Goal: Task Accomplishment & Management: Manage account settings

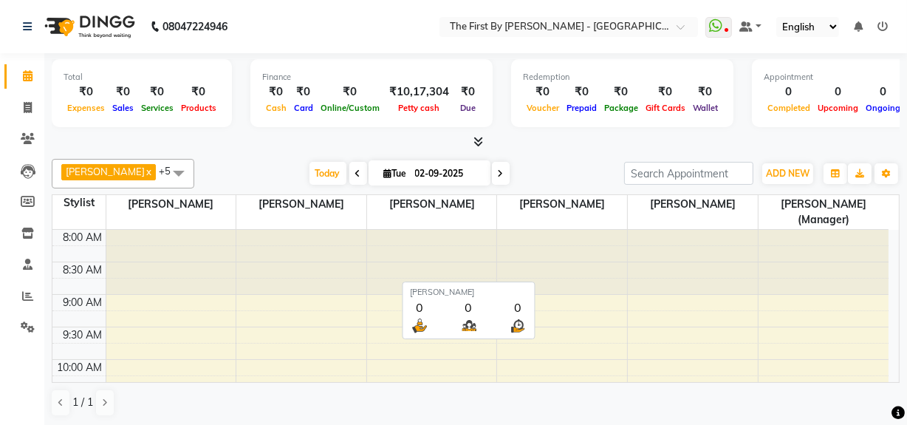
scroll to position [17, 0]
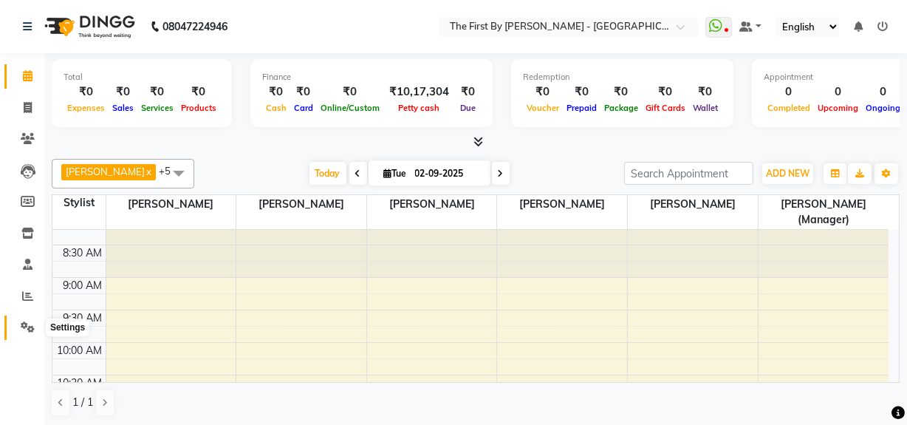
click at [28, 324] on icon at bounding box center [28, 326] width 14 height 11
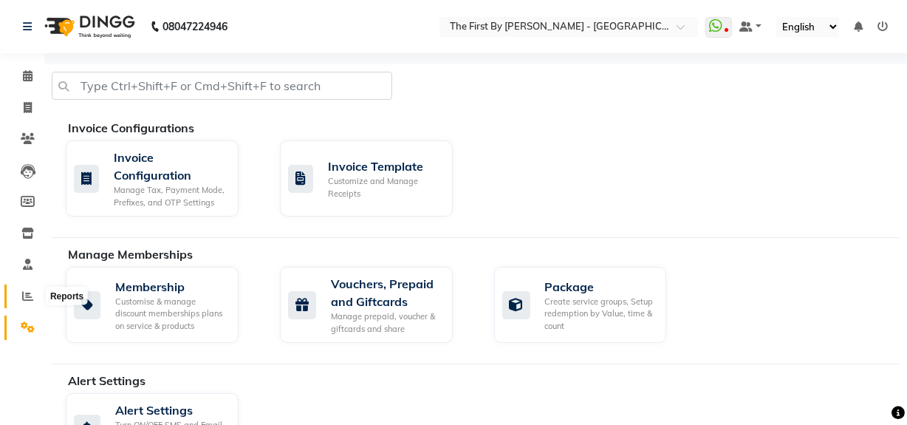
click at [22, 300] on icon at bounding box center [27, 295] width 11 height 11
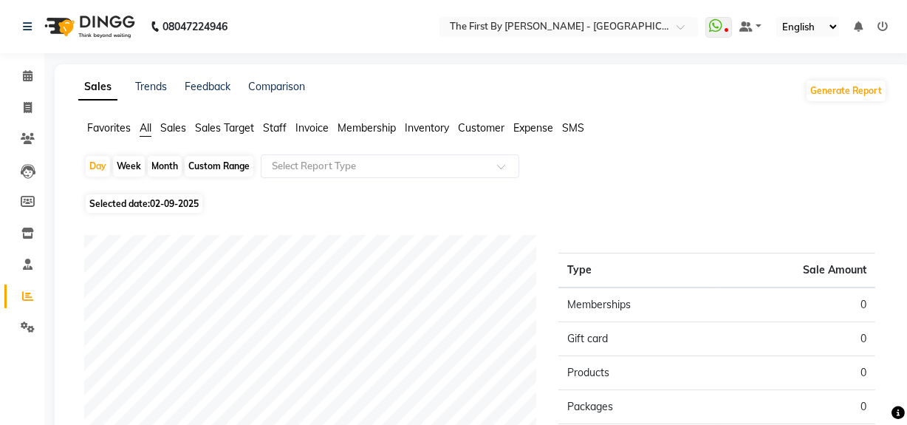
click at [157, 157] on div "Month" at bounding box center [165, 166] width 34 height 21
select select "9"
select select "2025"
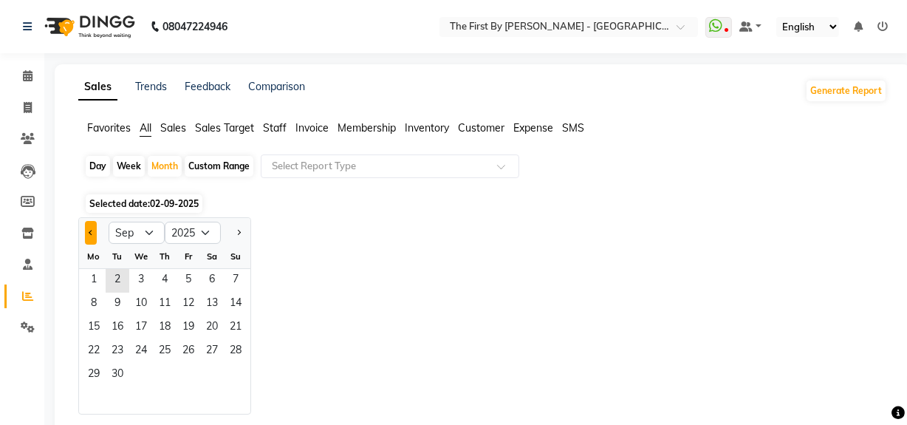
click at [93, 236] on button "Previous month" at bounding box center [91, 233] width 12 height 24
select select "8"
click at [188, 284] on span "1" at bounding box center [189, 281] width 24 height 24
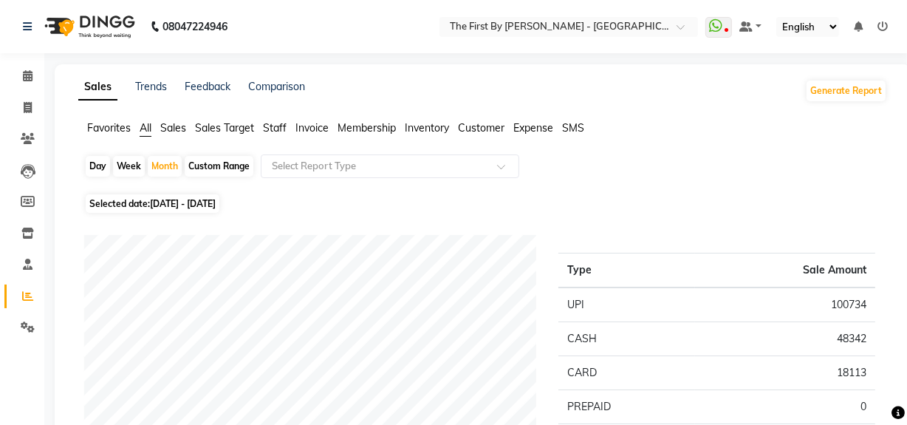
scroll to position [134, 0]
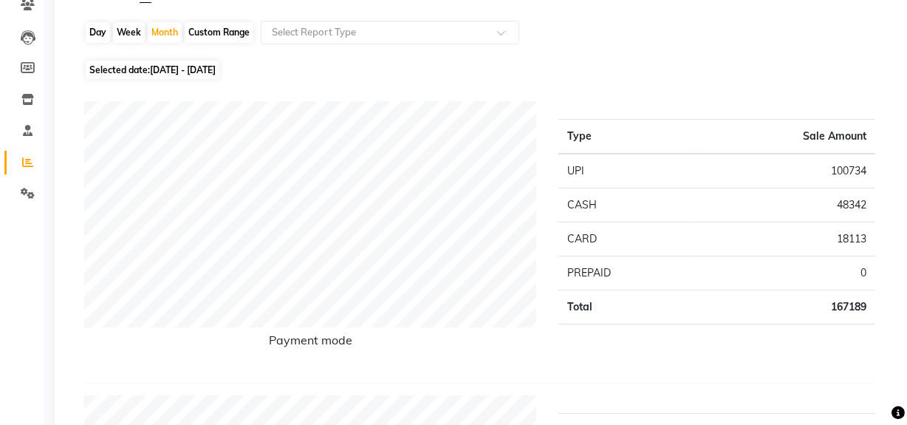
click at [833, 304] on td "167189" at bounding box center [785, 307] width 180 height 34
copy td "167189"
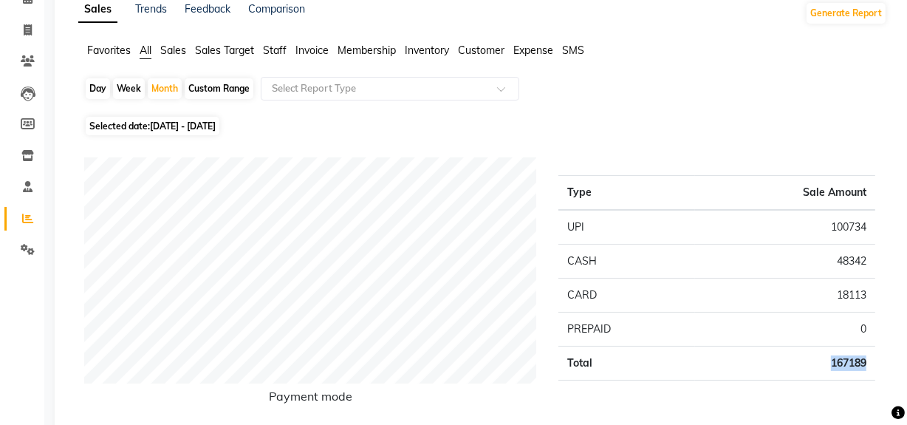
scroll to position [0, 0]
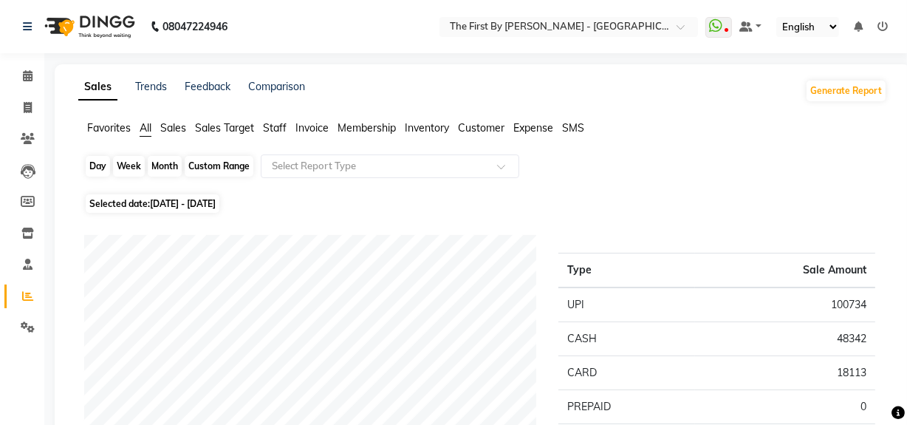
click at [174, 166] on div "Month" at bounding box center [165, 166] width 34 height 21
select select "8"
select select "2025"
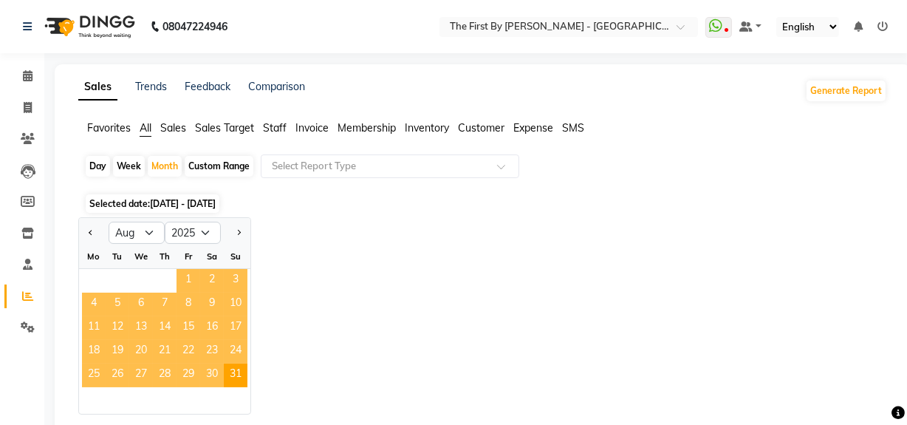
click at [187, 279] on span "1" at bounding box center [189, 281] width 24 height 24
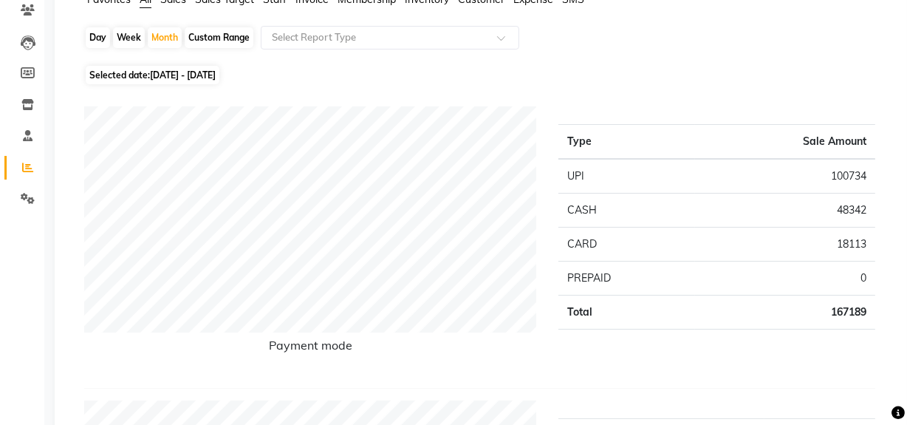
scroll to position [134, 0]
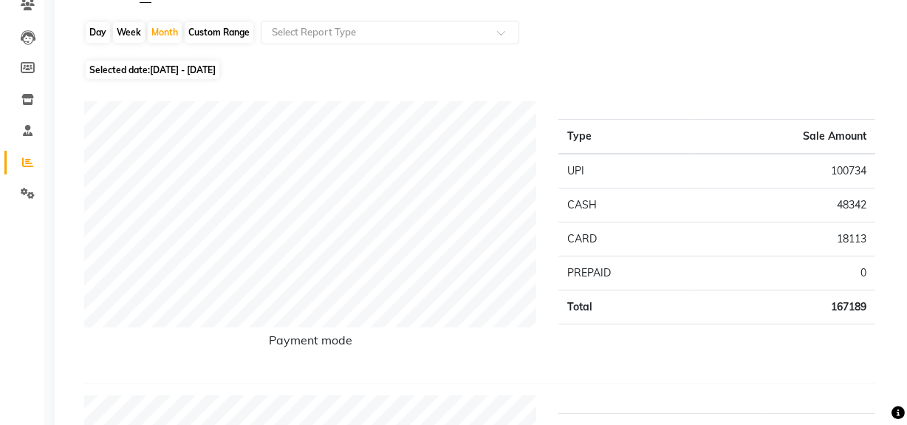
click at [836, 305] on td "167189" at bounding box center [785, 307] width 180 height 34
copy td "167189"
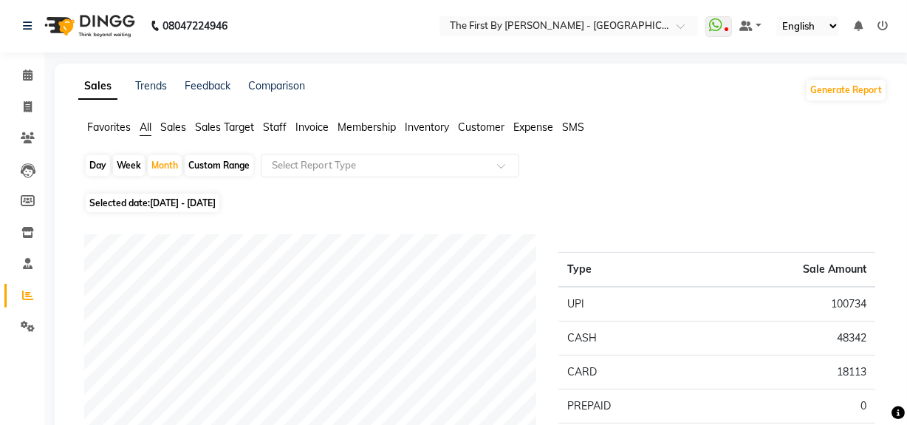
scroll to position [0, 0]
click at [140, 131] on span "All" at bounding box center [146, 127] width 12 height 13
click at [200, 169] on div "Custom Range" at bounding box center [219, 166] width 69 height 21
select select "8"
select select "2025"
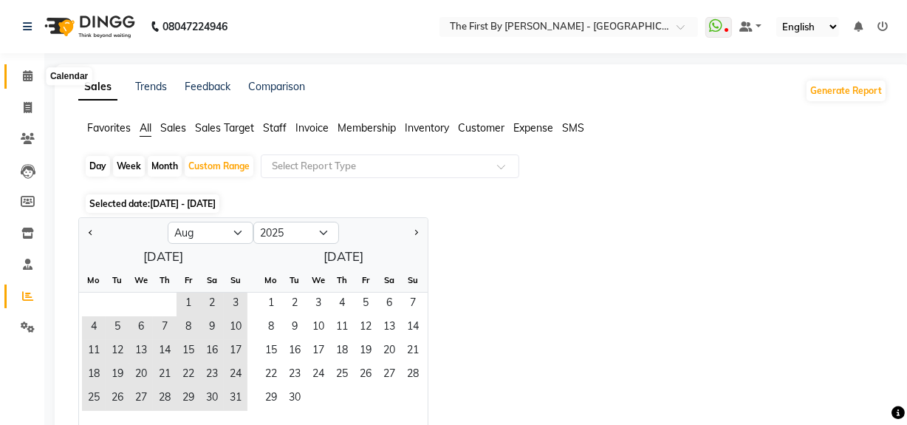
click at [21, 74] on span at bounding box center [28, 76] width 26 height 17
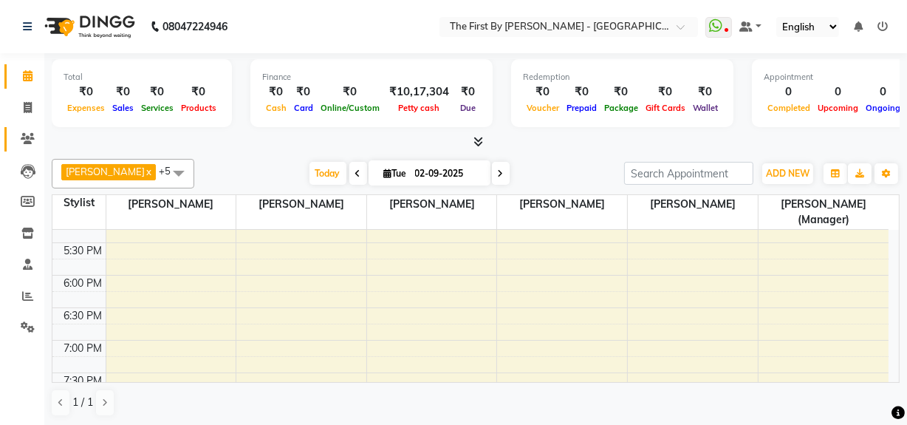
scroll to position [268, 0]
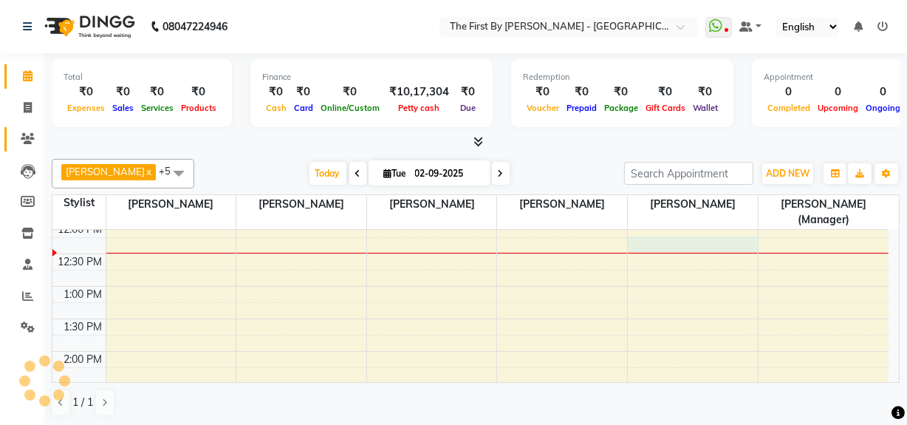
click at [671, 245] on div "8:00 AM 8:30 AM 9:00 AM 9:30 AM 10:00 AM 10:30 AM 11:00 AM 11:30 AM 12:00 PM 12…" at bounding box center [470, 384] width 836 height 845
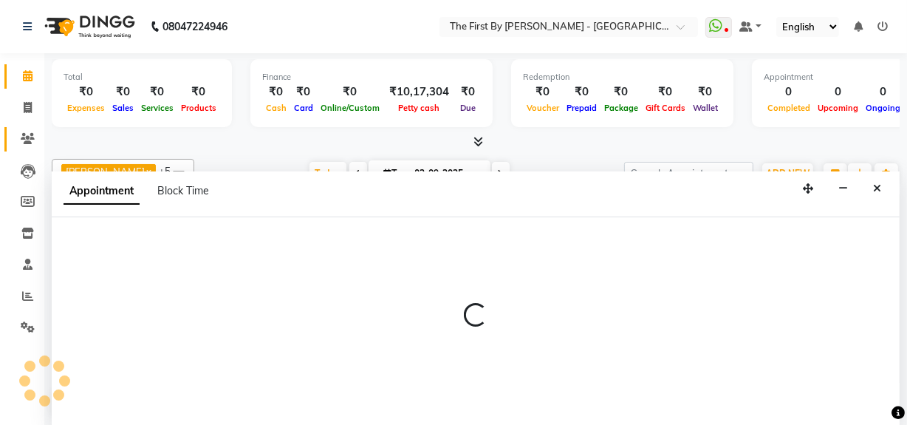
scroll to position [0, 0]
select select "49058"
select select "735"
select select "tentative"
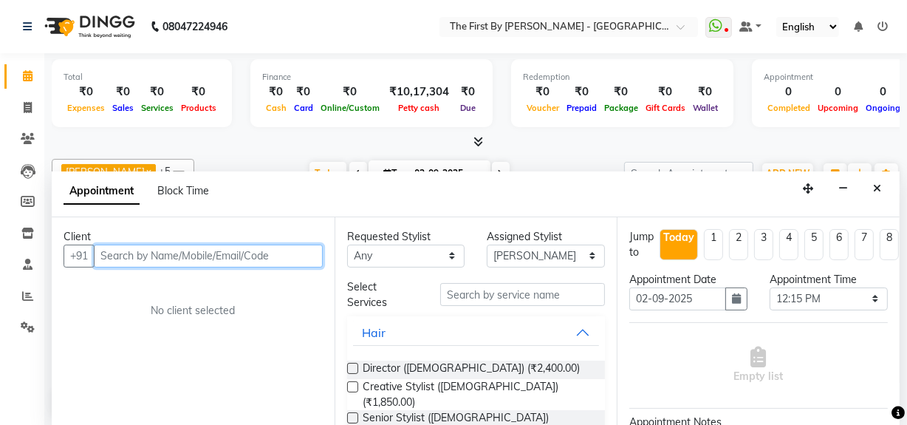
paste input "9860736630"
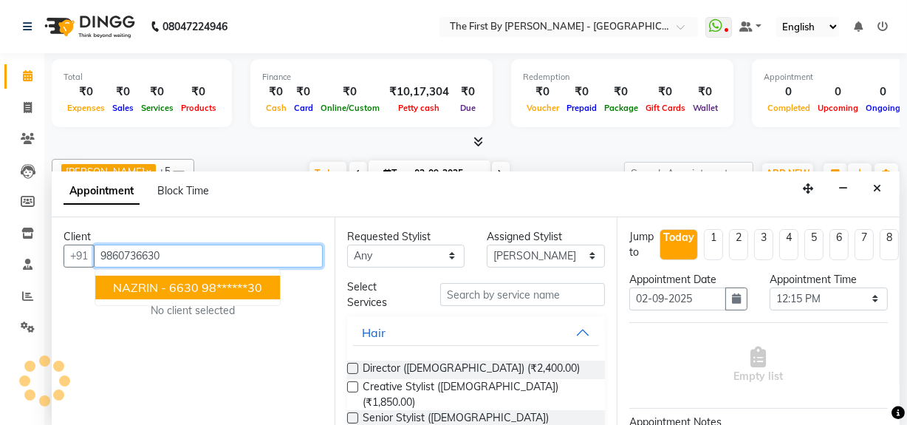
click at [189, 283] on span "NAZRIN - 6630" at bounding box center [156, 287] width 86 height 15
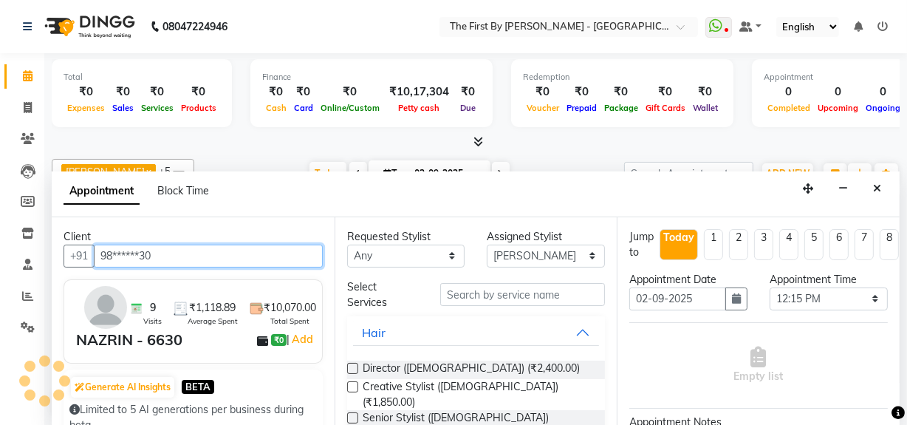
type input "98******30"
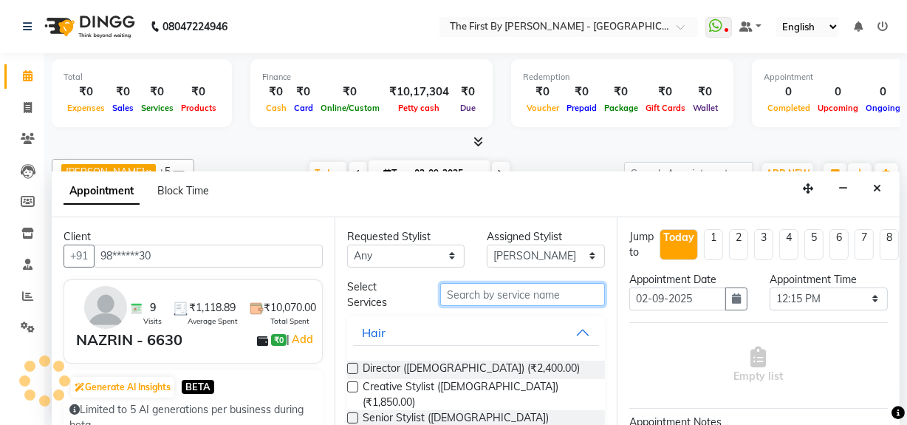
click at [495, 297] on input "text" at bounding box center [522, 294] width 165 height 23
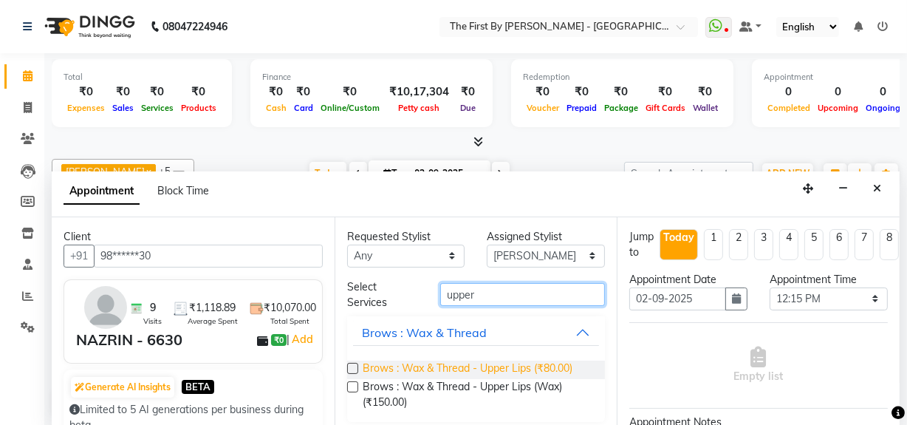
type input "upper"
click at [559, 364] on span "Brows : Wax & Thread - Upper Lips (₹80.00)" at bounding box center [468, 370] width 210 height 18
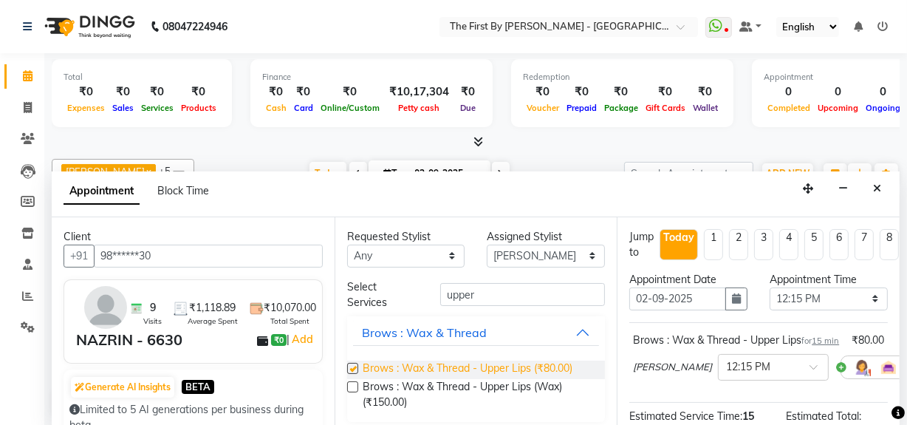
checkbox input "false"
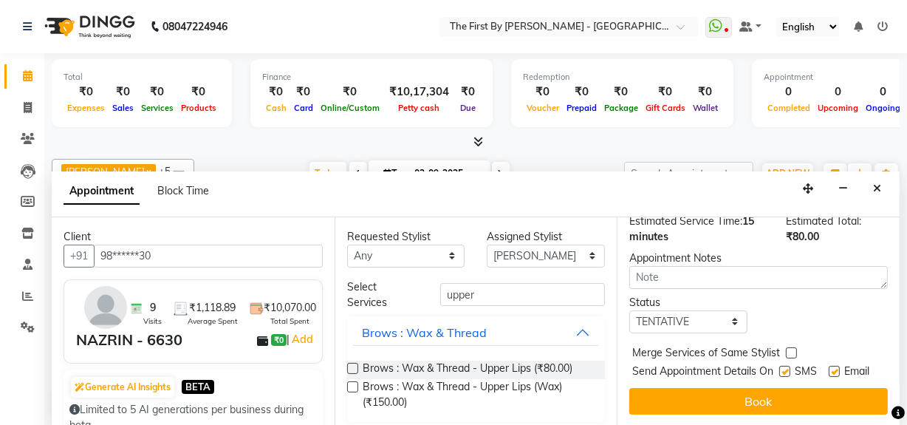
click at [674, 414] on div "Jump to [DATE] 1 2 3 4 5 6 7 8 Weeks Appointment Date [DATE] Appointment Time S…" at bounding box center [758, 321] width 283 height 209
click at [678, 412] on div "Jump to [DATE] 1 2 3 4 5 6 7 8 Weeks Appointment Date [DATE] Appointment Time S…" at bounding box center [758, 321] width 283 height 209
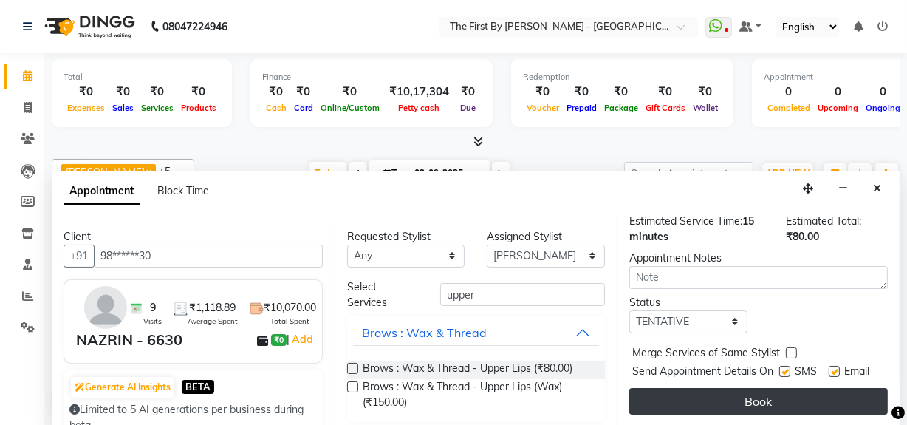
click at [679, 395] on button "Book" at bounding box center [759, 401] width 259 height 27
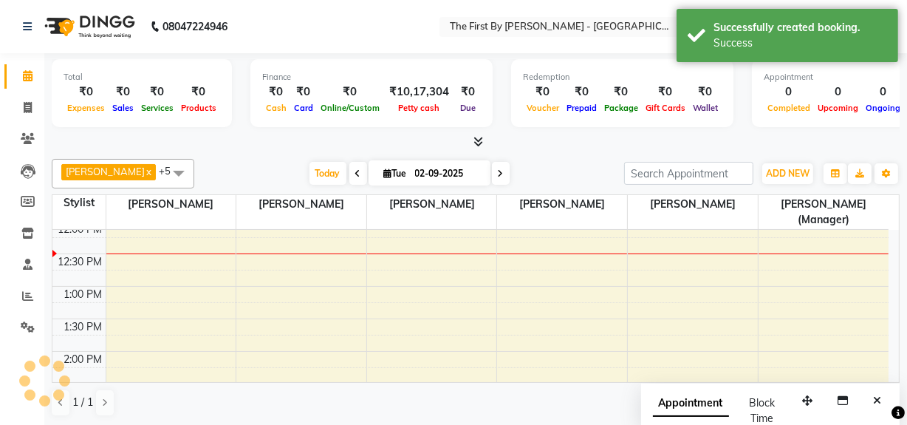
scroll to position [0, 0]
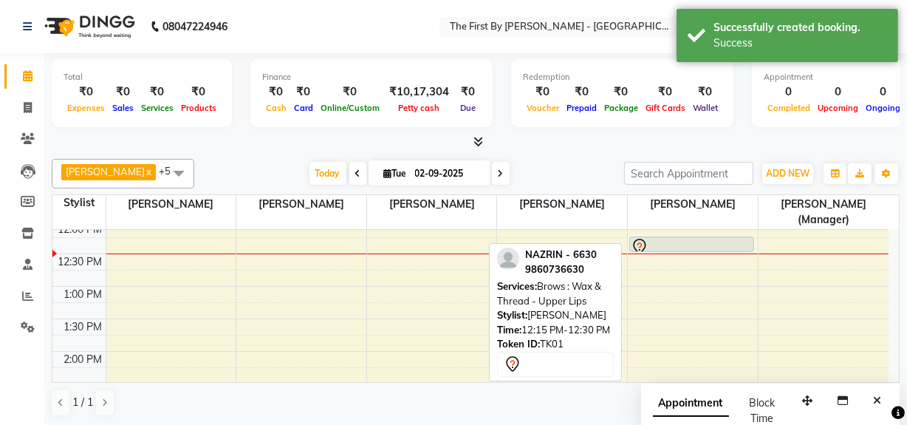
click at [669, 242] on div at bounding box center [692, 247] width 122 height 18
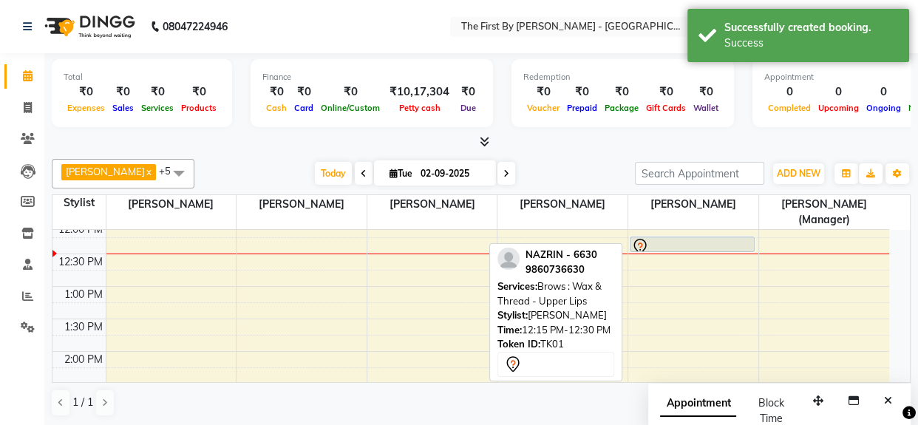
select select "7"
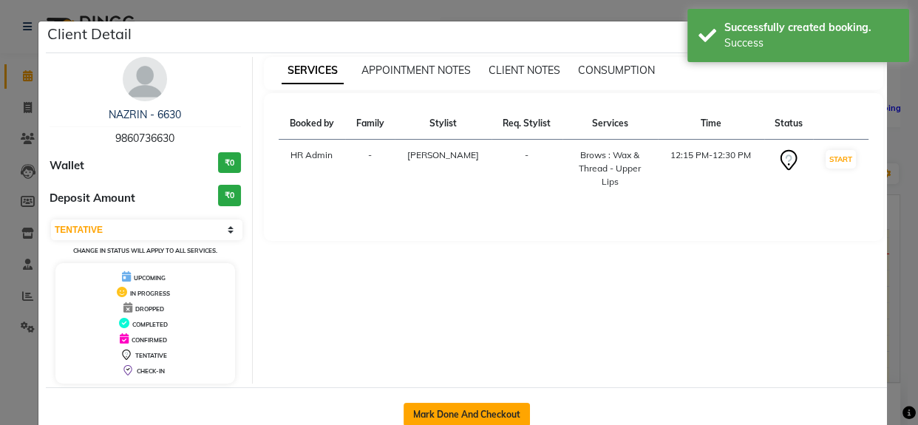
click at [446, 412] on button "Mark Done And Checkout" at bounding box center [466, 415] width 126 height 24
select select "service"
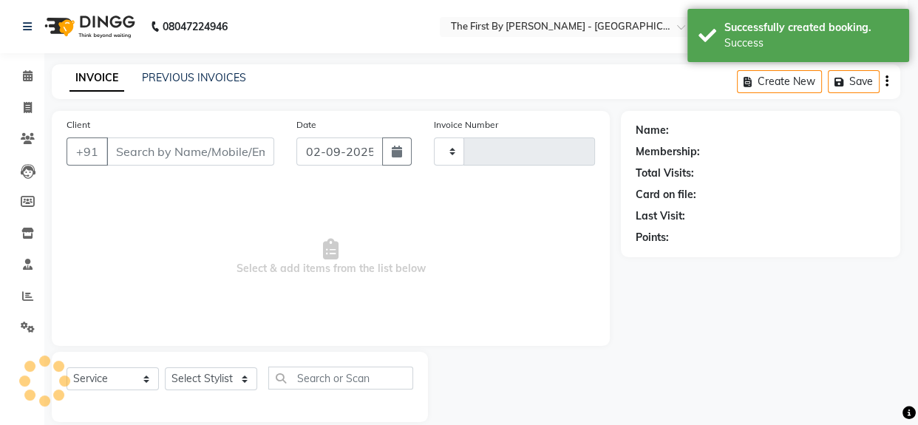
type input "0524"
select select "6407"
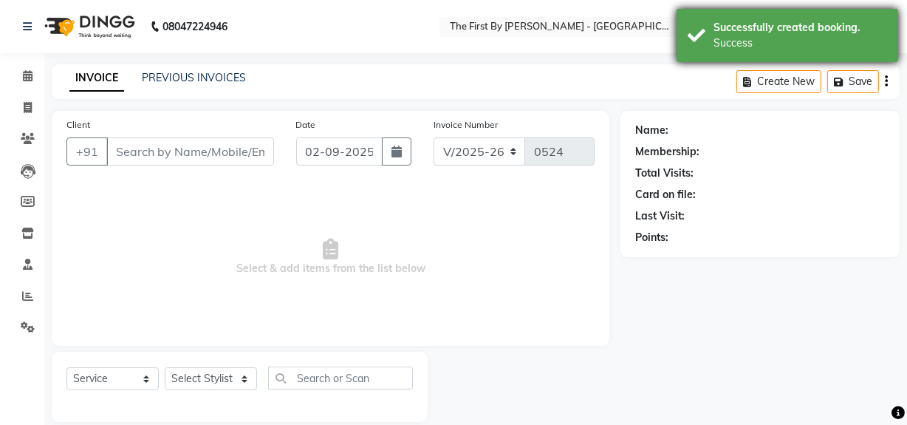
click at [722, 28] on div "Successfully created booking." at bounding box center [801, 28] width 174 height 16
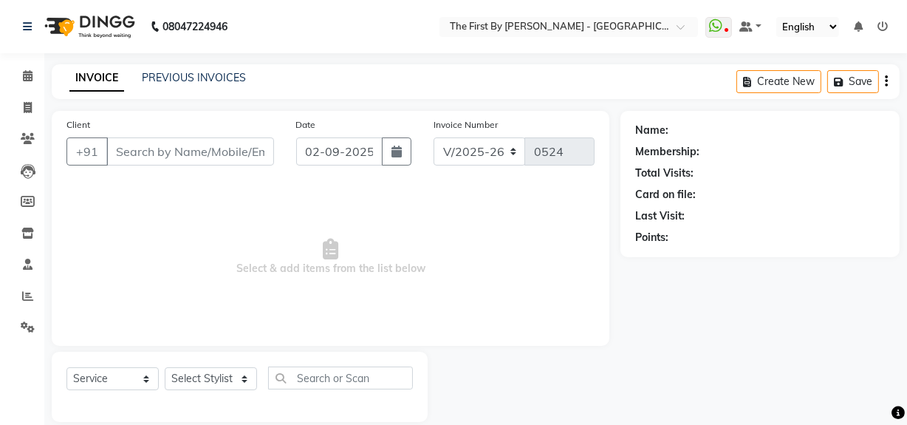
type input "98******30"
select select "49058"
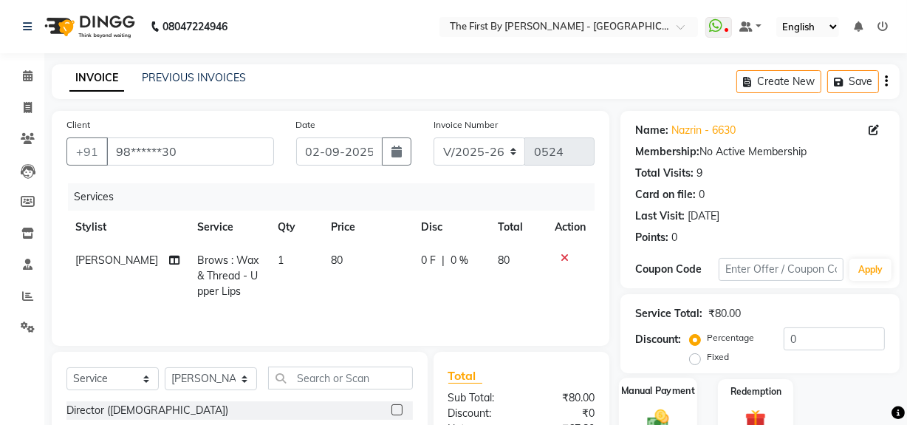
scroll to position [167, 0]
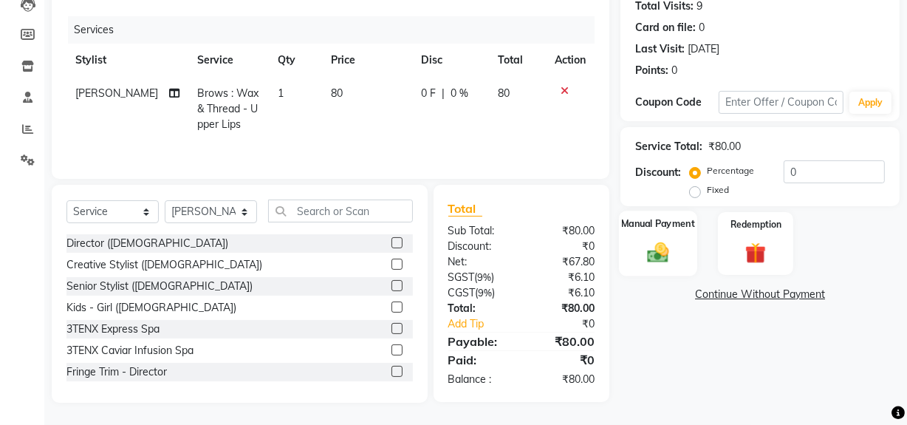
click at [664, 231] on div "Manual Payment" at bounding box center [658, 244] width 78 height 66
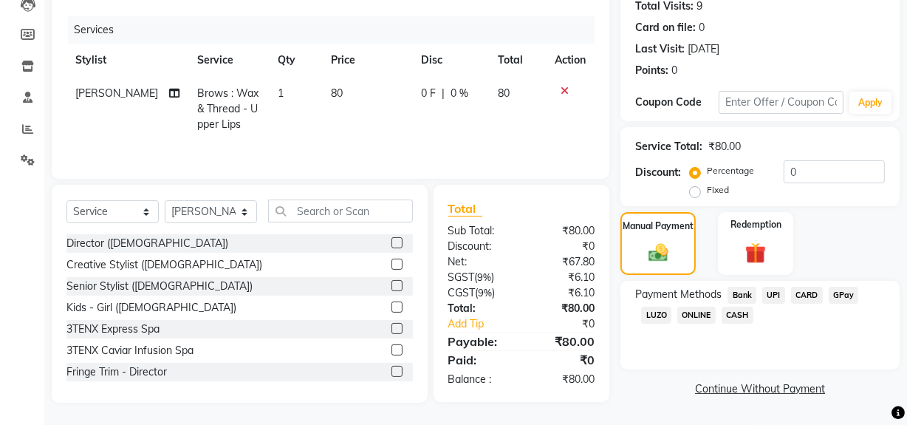
click at [737, 321] on span "CASH" at bounding box center [738, 315] width 32 height 17
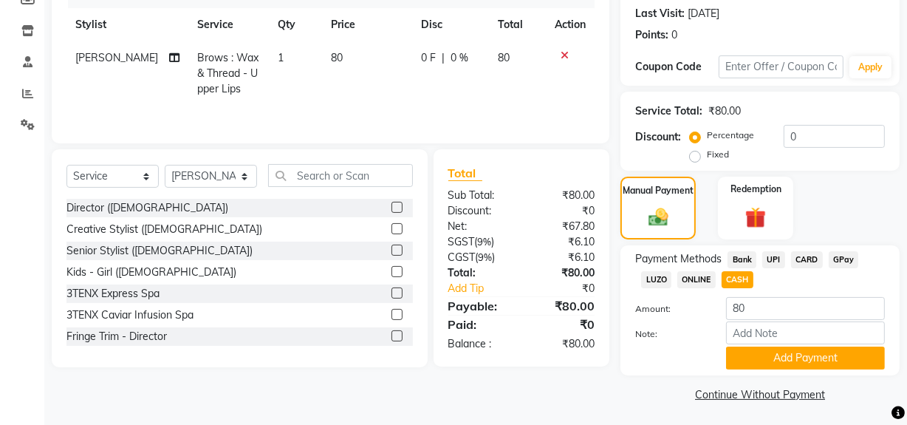
scroll to position [205, 0]
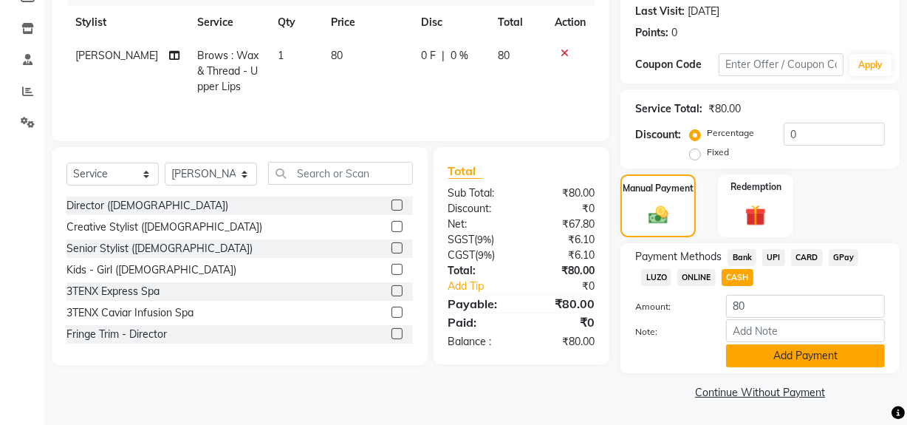
click at [738, 350] on button "Add Payment" at bounding box center [805, 355] width 159 height 23
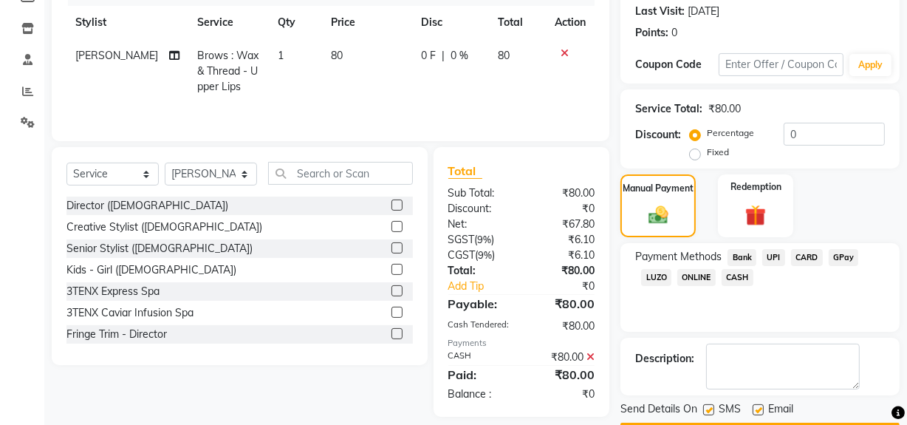
scroll to position [246, 0]
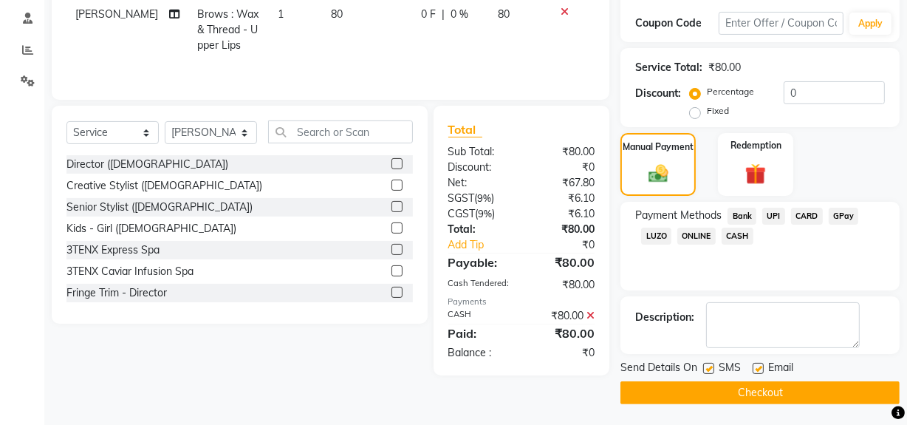
click at [724, 392] on button "Checkout" at bounding box center [760, 392] width 279 height 23
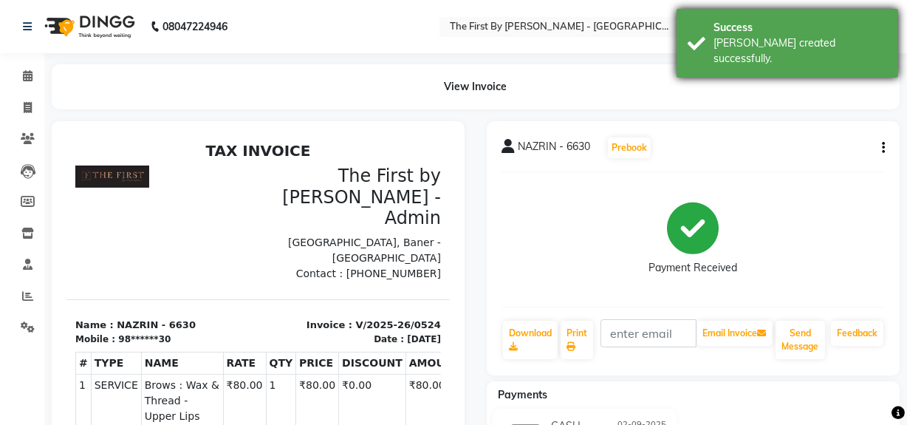
click at [784, 51] on div "Success [PERSON_NAME] created successfully." at bounding box center [788, 43] width 222 height 69
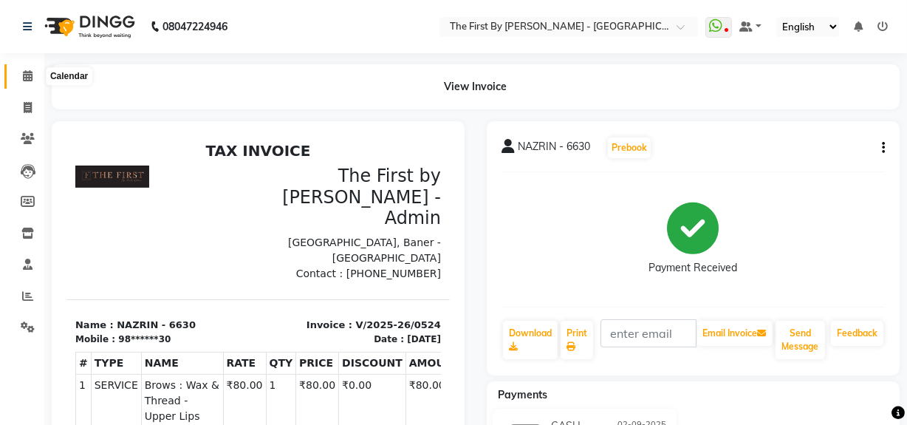
click at [31, 74] on icon at bounding box center [28, 75] width 10 height 11
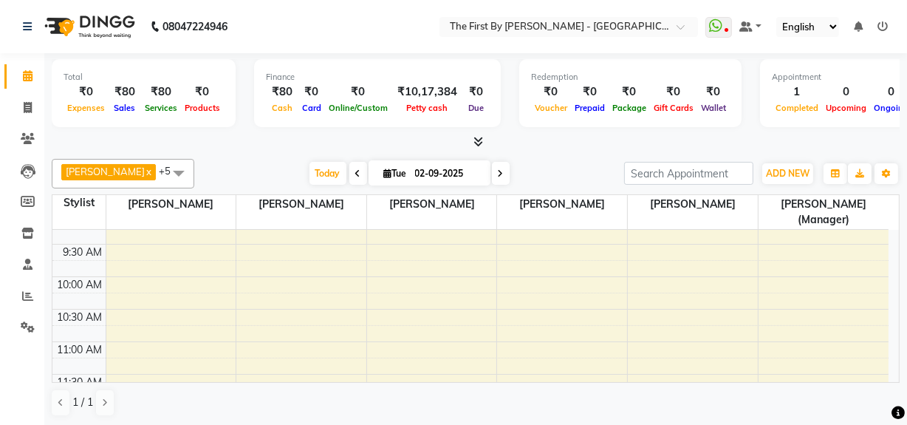
scroll to position [403, 0]
click at [260, 318] on div "8:00 AM 8:30 AM 9:00 AM 9:30 AM 10:00 AM 10:30 AM 11:00 AM 11:30 AM 12:00 PM 12…" at bounding box center [470, 249] width 836 height 845
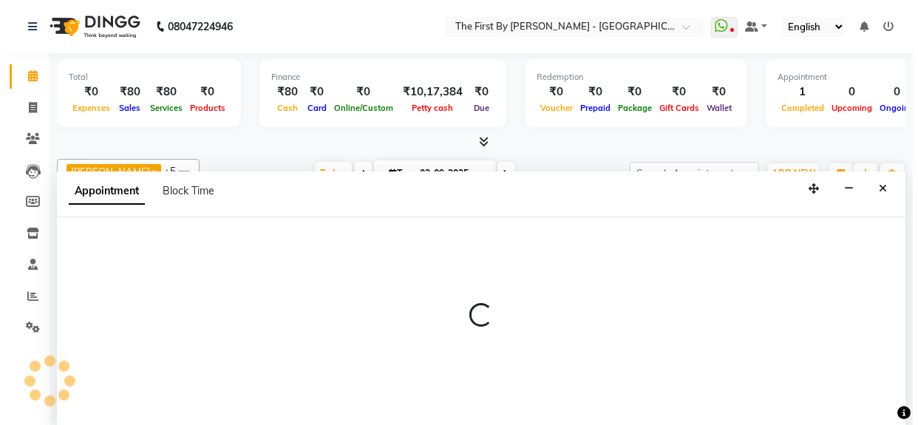
scroll to position [0, 0]
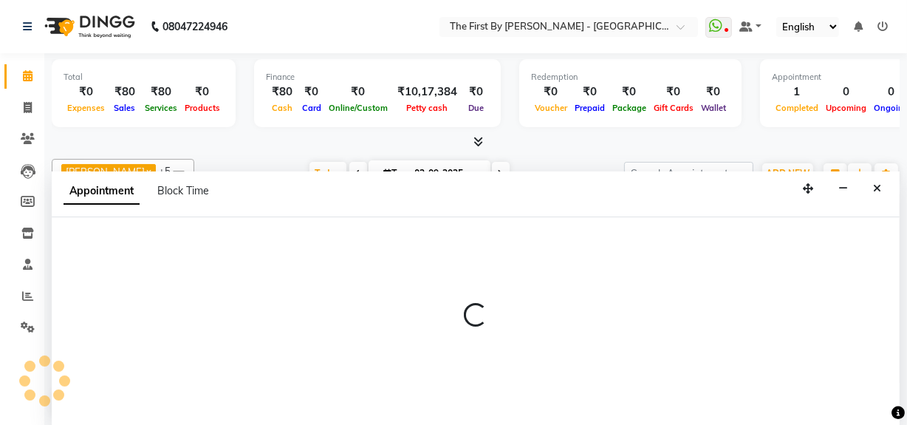
select select "70388"
select select "930"
select select "tentative"
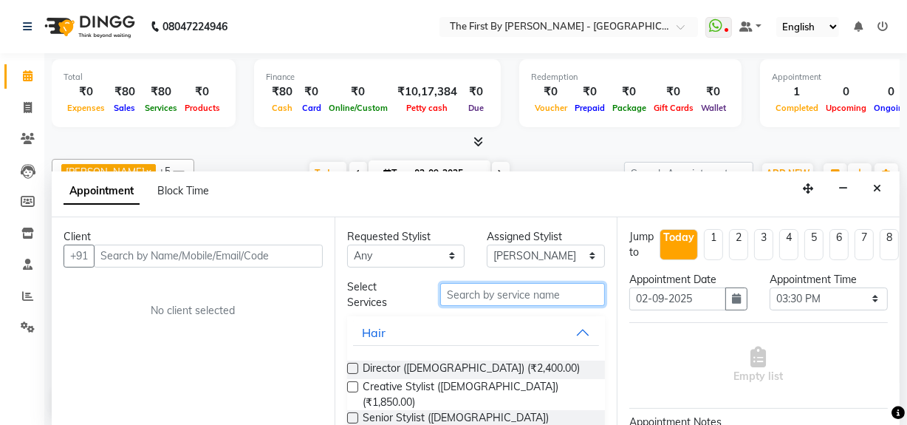
click at [478, 299] on input "text" at bounding box center [522, 294] width 165 height 23
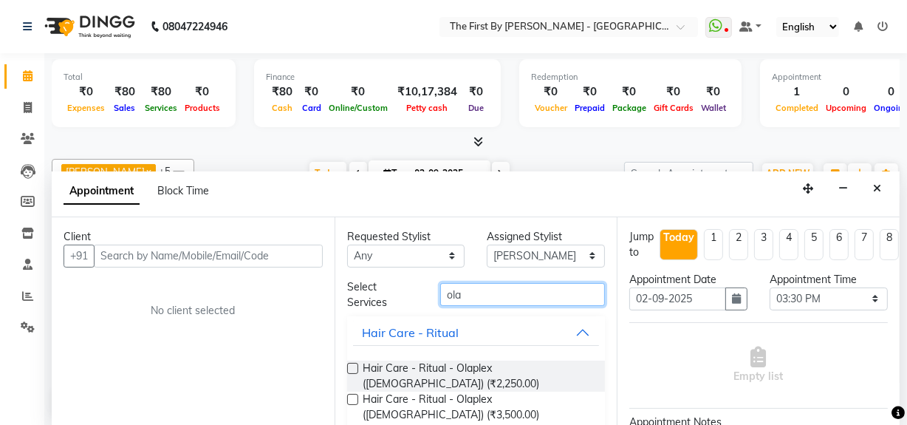
type input "ola"
drag, startPoint x: 870, startPoint y: 191, endPoint x: 852, endPoint y: 204, distance: 22.3
click at [870, 192] on button "Close" at bounding box center [877, 188] width 21 height 23
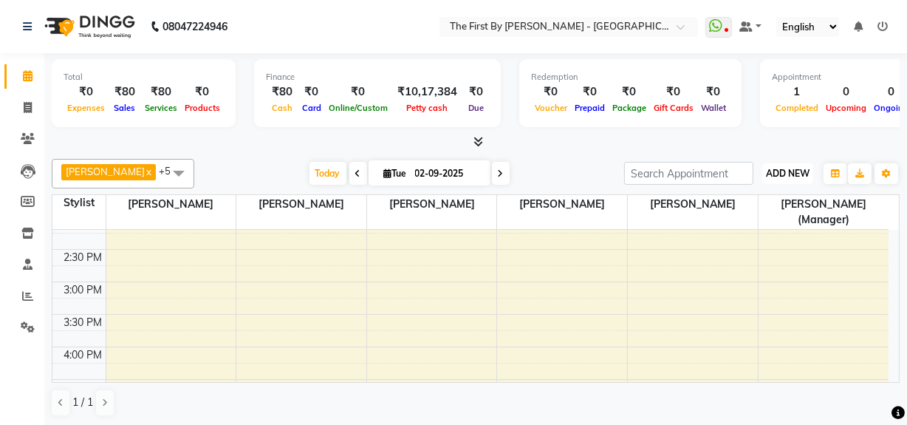
click at [799, 177] on button "ADD NEW Toggle Dropdown" at bounding box center [788, 173] width 51 height 21
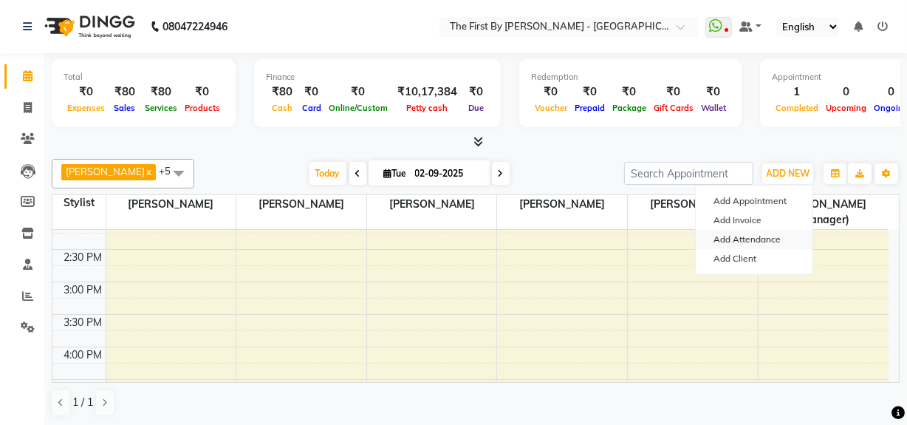
click at [793, 239] on link "Add Attendance" at bounding box center [754, 239] width 117 height 19
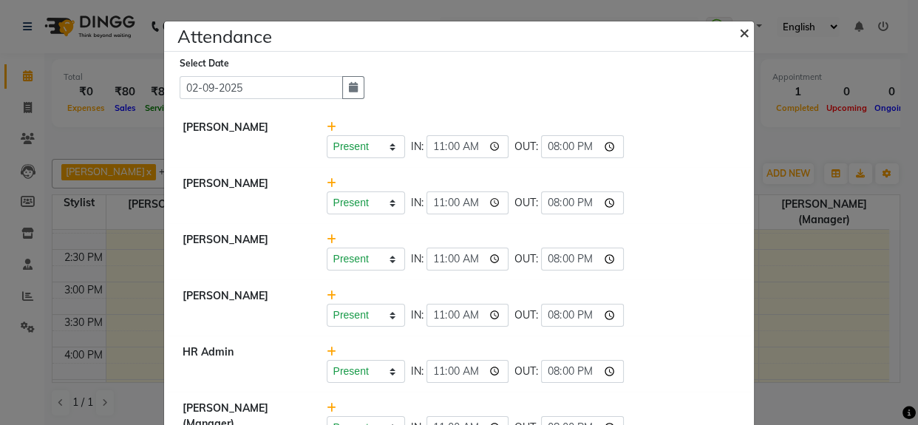
click at [739, 38] on span "×" at bounding box center [744, 32] width 10 height 22
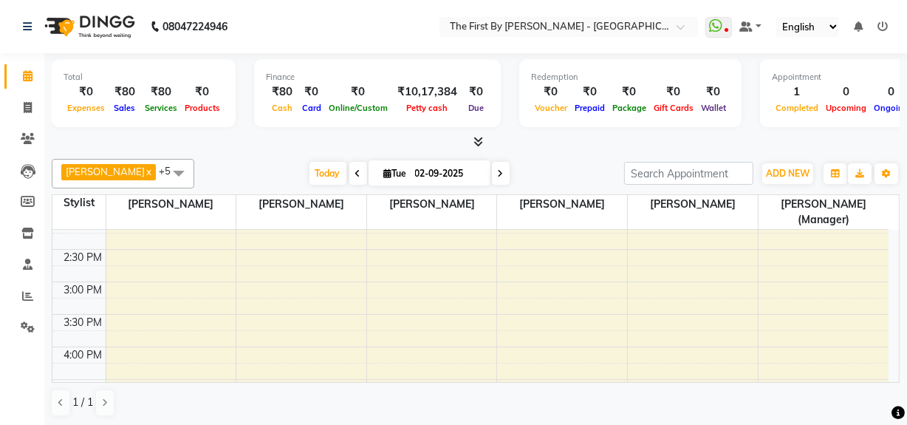
click at [883, 21] on icon at bounding box center [883, 26] width 10 height 10
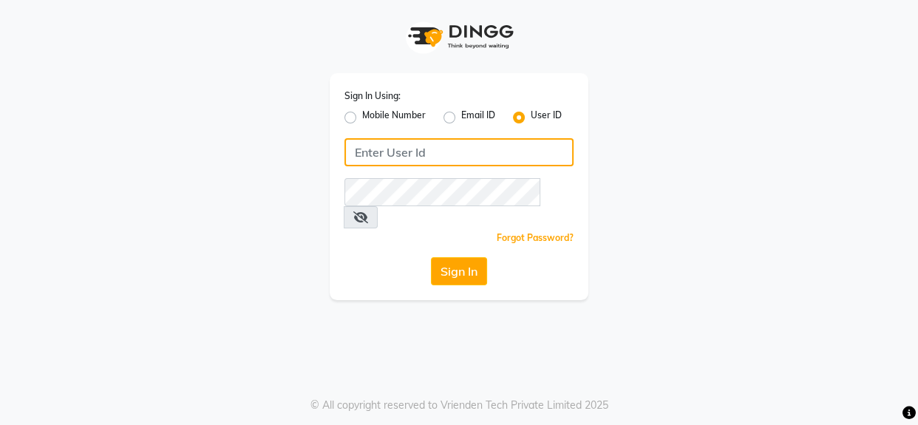
click at [432, 157] on input "Username" at bounding box center [458, 152] width 229 height 28
type input "thefirst"
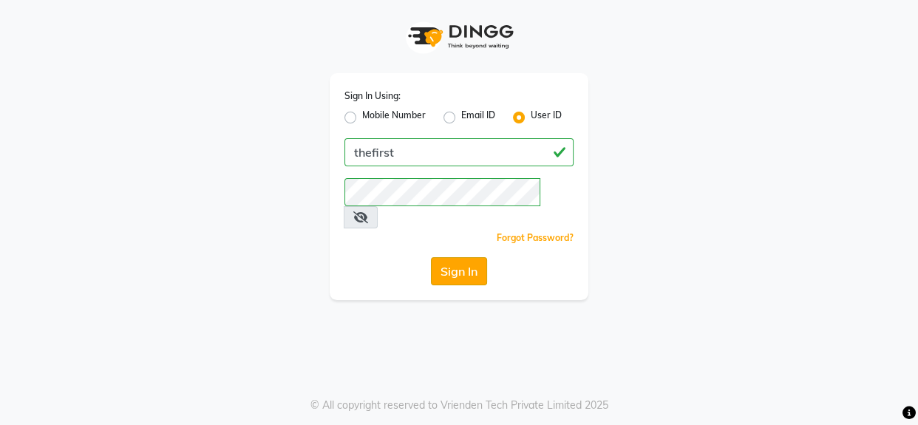
click at [451, 259] on button "Sign In" at bounding box center [459, 271] width 56 height 28
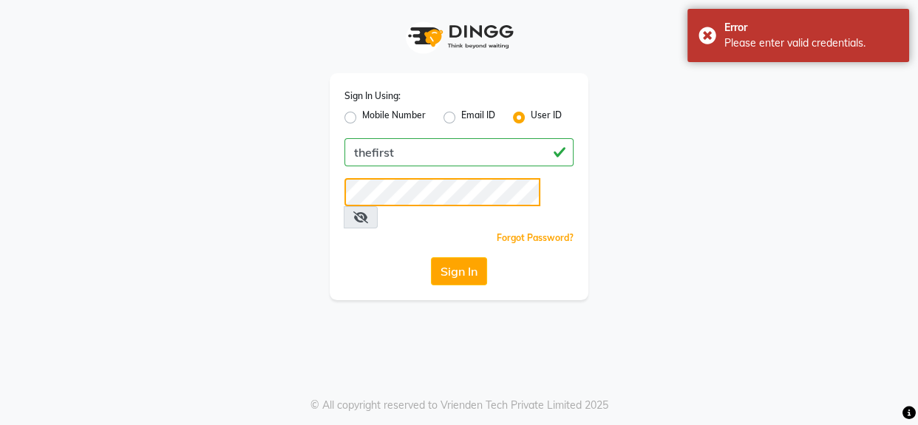
click at [286, 167] on div "Sign In Using: Mobile Number Email ID User ID thefirst Remember me Forgot Passw…" at bounding box center [459, 150] width 842 height 300
click at [460, 257] on button "Sign In" at bounding box center [459, 271] width 56 height 28
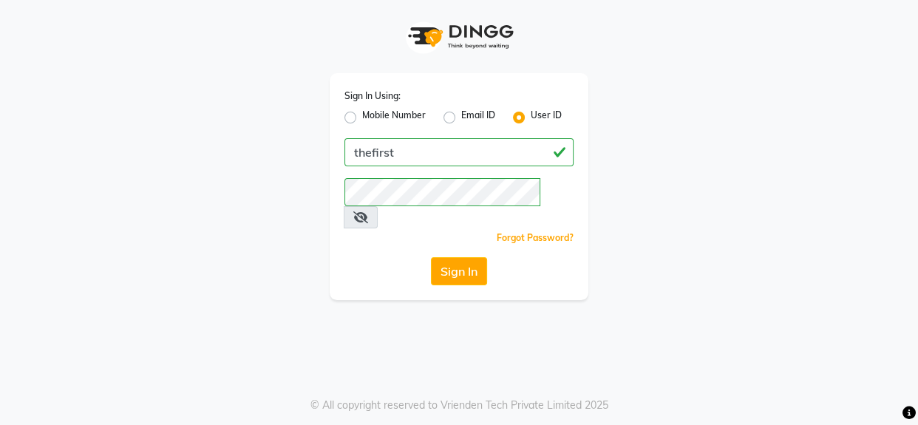
click at [378, 206] on span at bounding box center [361, 217] width 34 height 22
click at [368, 211] on icon at bounding box center [360, 217] width 15 height 12
click at [451, 257] on button "Sign In" at bounding box center [459, 271] width 56 height 28
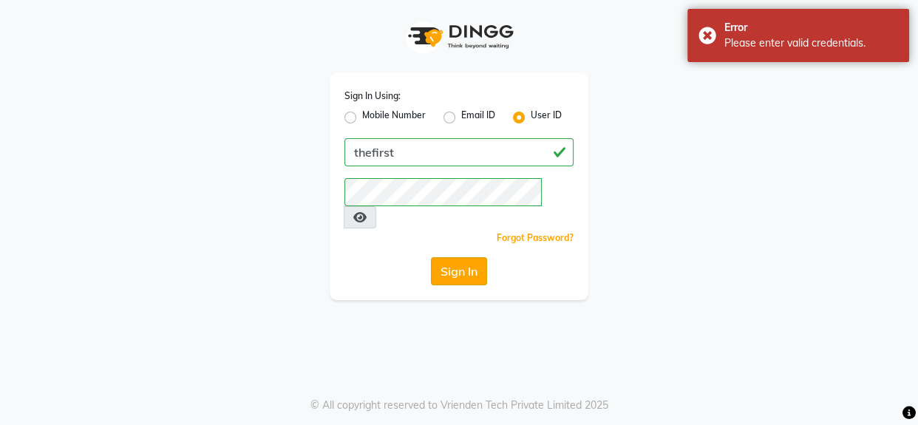
click at [460, 257] on button "Sign In" at bounding box center [459, 271] width 56 height 28
